Goal: Task Accomplishment & Management: Use online tool/utility

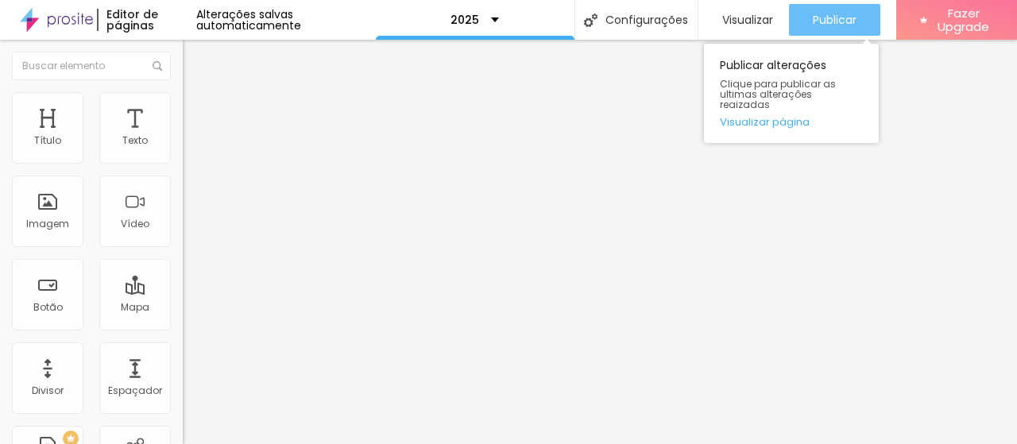
click at [817, 25] on span "Publicar" at bounding box center [835, 20] width 44 height 13
click at [820, 16] on span "Publicar" at bounding box center [835, 20] width 44 height 13
click at [813, 17] on span "Publicar" at bounding box center [835, 20] width 44 height 13
